Goal: Information Seeking & Learning: Find specific fact

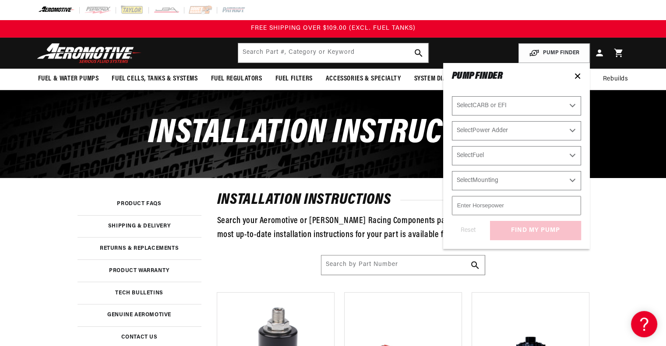
click at [572, 105] on select "Select CARB or EFI [GEOGRAPHIC_DATA] Fuel Injected" at bounding box center [516, 105] width 129 height 19
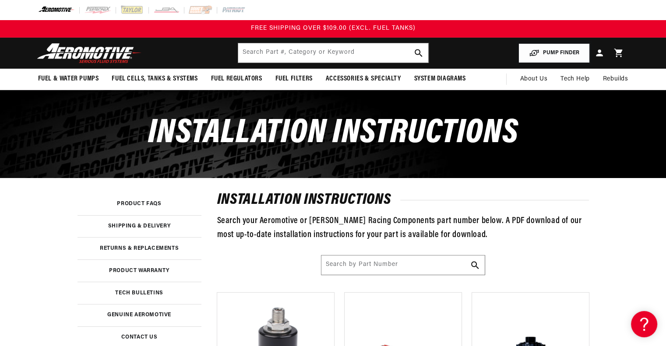
click at [564, 50] on button "PUMP FINDER" at bounding box center [553, 53] width 71 height 20
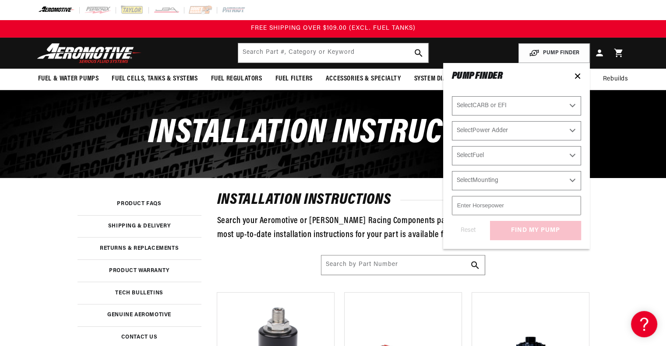
click at [573, 105] on select "Select CARB or EFI [GEOGRAPHIC_DATA] Fuel Injected" at bounding box center [516, 105] width 129 height 19
select select "Carbureted"
click at [452, 96] on select "Select CARB or EFI [GEOGRAPHIC_DATA] Fuel Injected" at bounding box center [516, 105] width 129 height 19
select select "Carbureted"
click at [571, 129] on select "Select Power Adder No - Naturally Aspirated Yes - Forced Induction" at bounding box center [516, 130] width 129 height 19
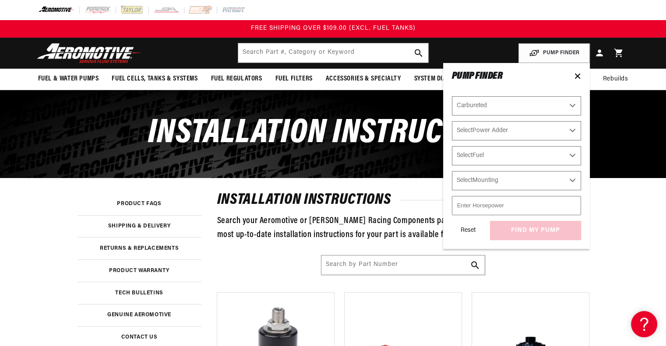
select select "No-Naturally-Aspirated"
click at [452, 121] on select "Select Power Adder No - Naturally Aspirated Yes - Forced Induction" at bounding box center [516, 130] width 129 height 19
select select "No-Naturally-Aspirated"
click at [574, 154] on select "Select Fuel E85 Gas" at bounding box center [516, 155] width 129 height 19
select select "Gas"
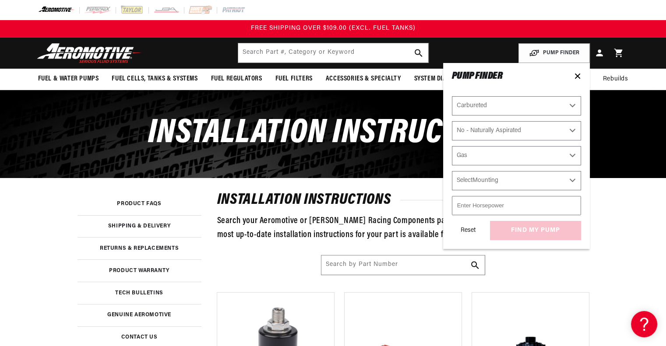
click at [452, 146] on select "Select Fuel E85 Gas" at bounding box center [516, 155] width 129 height 19
select select "Gas"
click at [573, 180] on select "Select Mounting External In-Tank" at bounding box center [516, 180] width 129 height 19
select select "External"
click at [452, 171] on select "Select Mounting External In-Tank" at bounding box center [516, 180] width 129 height 19
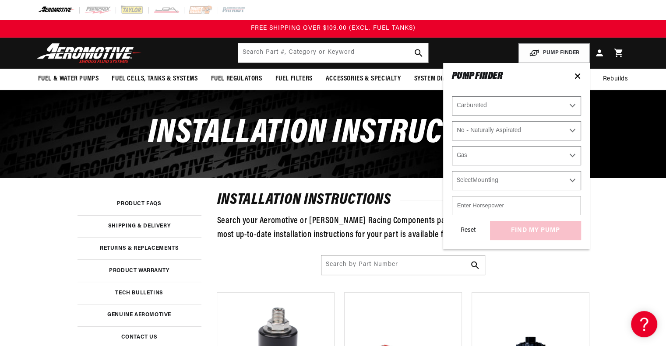
select select "External"
click at [572, 205] on input "-1" at bounding box center [516, 205] width 129 height 19
click at [461, 205] on input "-1000" at bounding box center [516, 205] width 129 height 19
type input "12.000"
click at [544, 230] on div "Reset find my pump" at bounding box center [516, 230] width 129 height 19
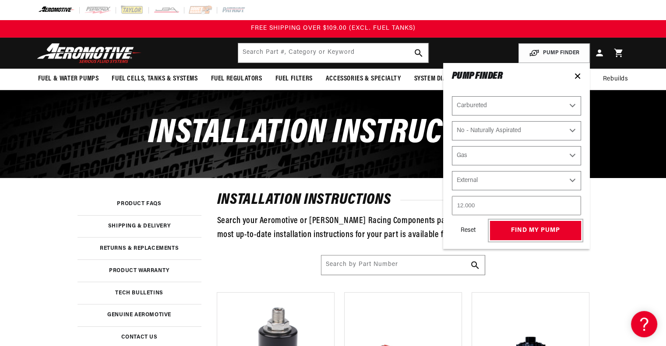
click at [544, 230] on button "find my pump" at bounding box center [535, 231] width 91 height 20
click at [578, 75] on icon at bounding box center [577, 76] width 4 height 4
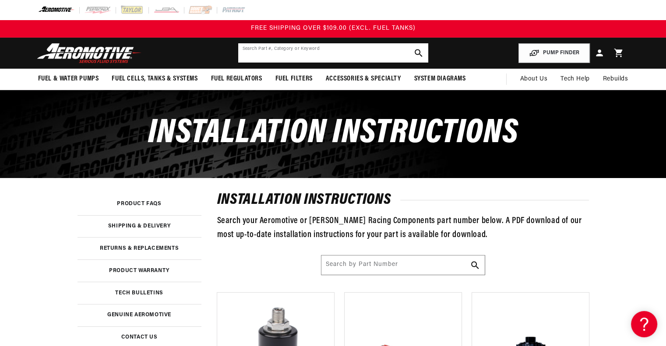
click at [357, 52] on input "text" at bounding box center [333, 52] width 190 height 19
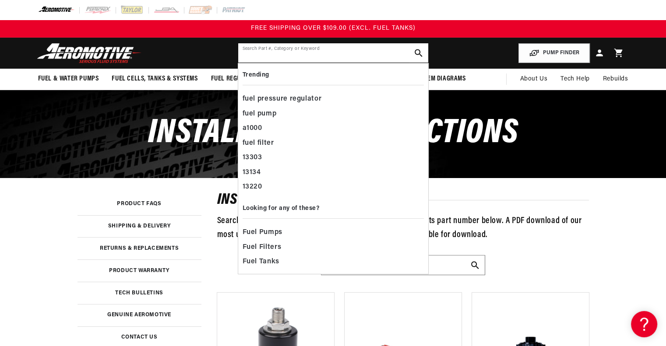
click at [270, 57] on input "text" at bounding box center [333, 52] width 190 height 19
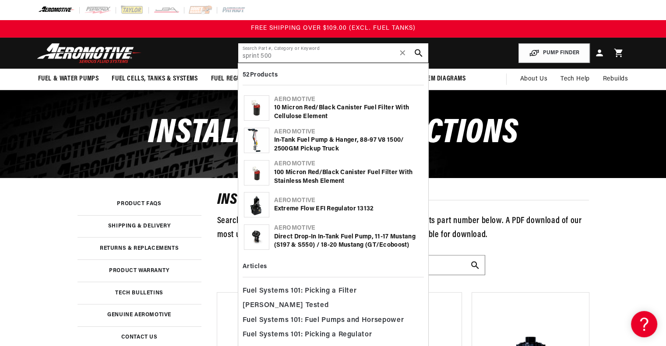
type input "sprint 500"
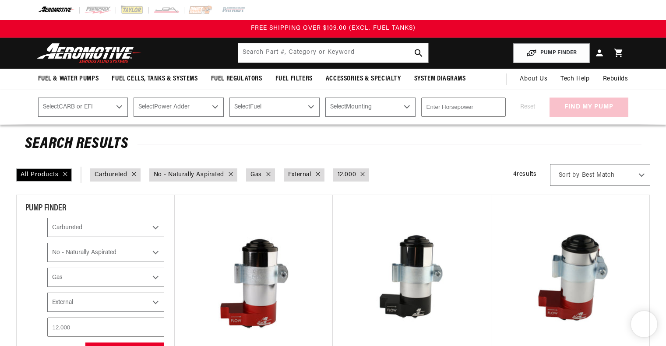
select select "Carbureted"
select select "No-Naturally-Aspirated"
select select "Gas"
select select "External"
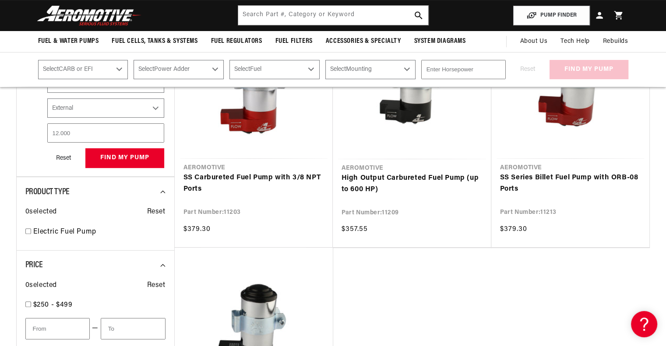
scroll to position [187, 0]
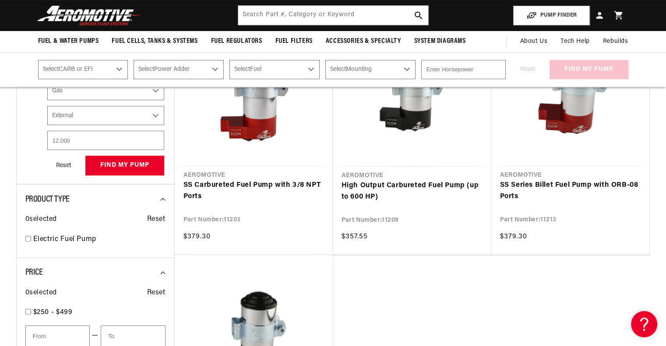
drag, startPoint x: 668, startPoint y: 79, endPoint x: 659, endPoint y: 128, distance: 49.9
click at [411, 70] on select "Select Mounting External In-Tank" at bounding box center [370, 69] width 90 height 19
click at [314, 69] on select "Select Fuel E85 Gas" at bounding box center [274, 69] width 90 height 19
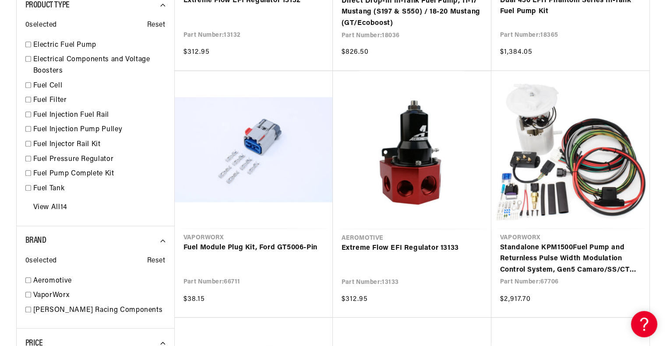
scroll to position [657, 0]
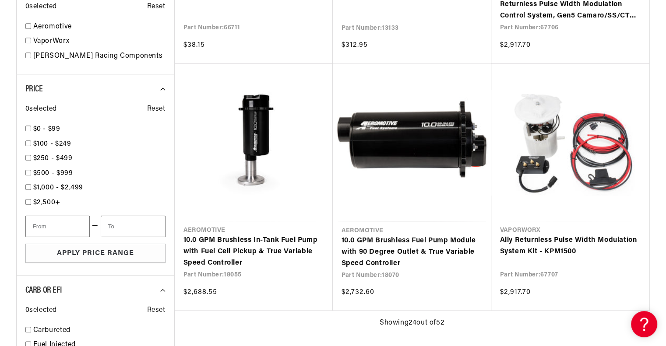
type input "500"
